Goal: Information Seeking & Learning: Find specific fact

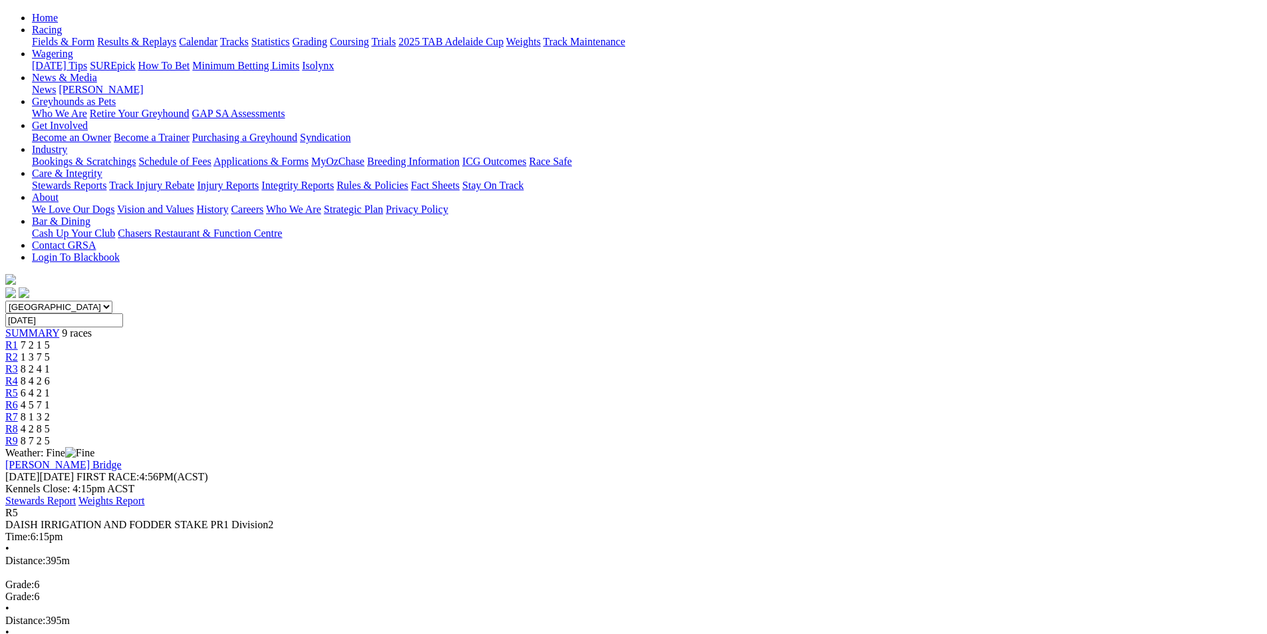
scroll to position [66, 0]
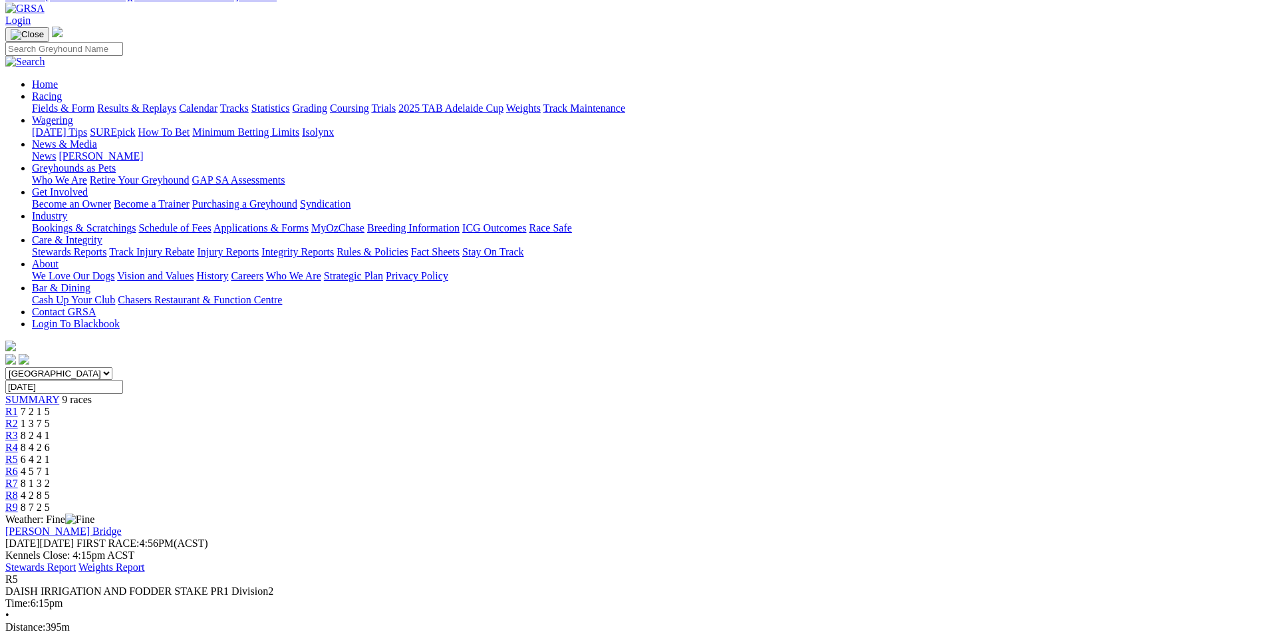
click at [858, 477] on div "R7 8 1 3 2" at bounding box center [633, 483] width 1256 height 12
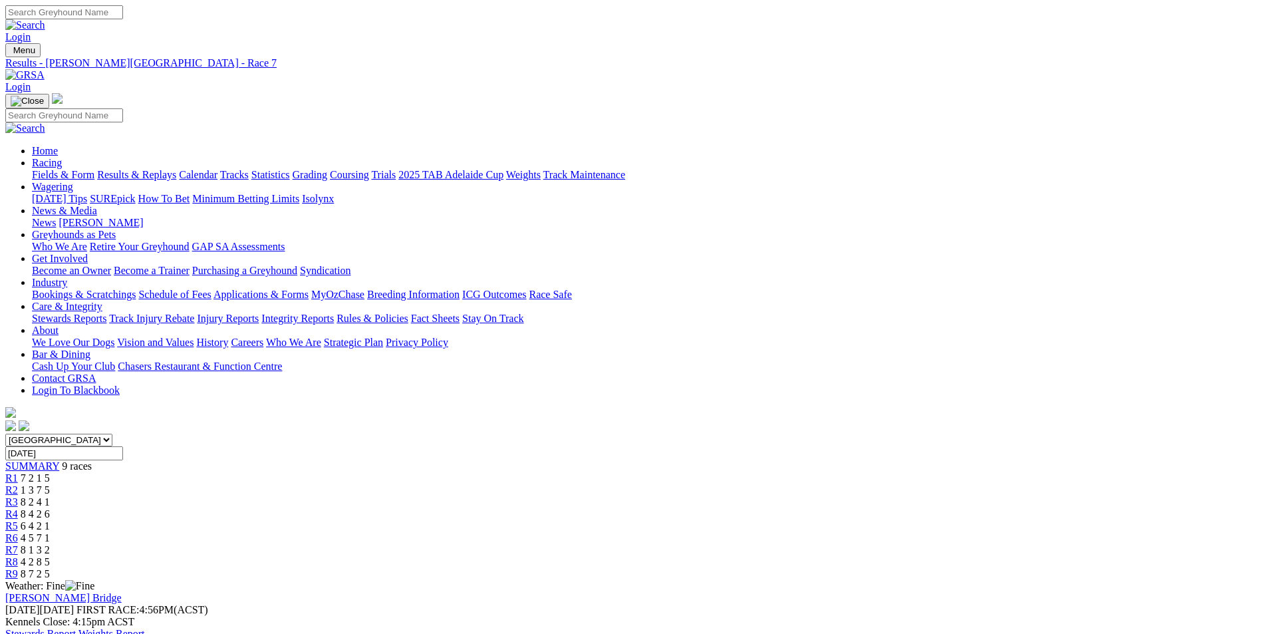
scroll to position [133, 0]
